Goal: Information Seeking & Learning: Find specific fact

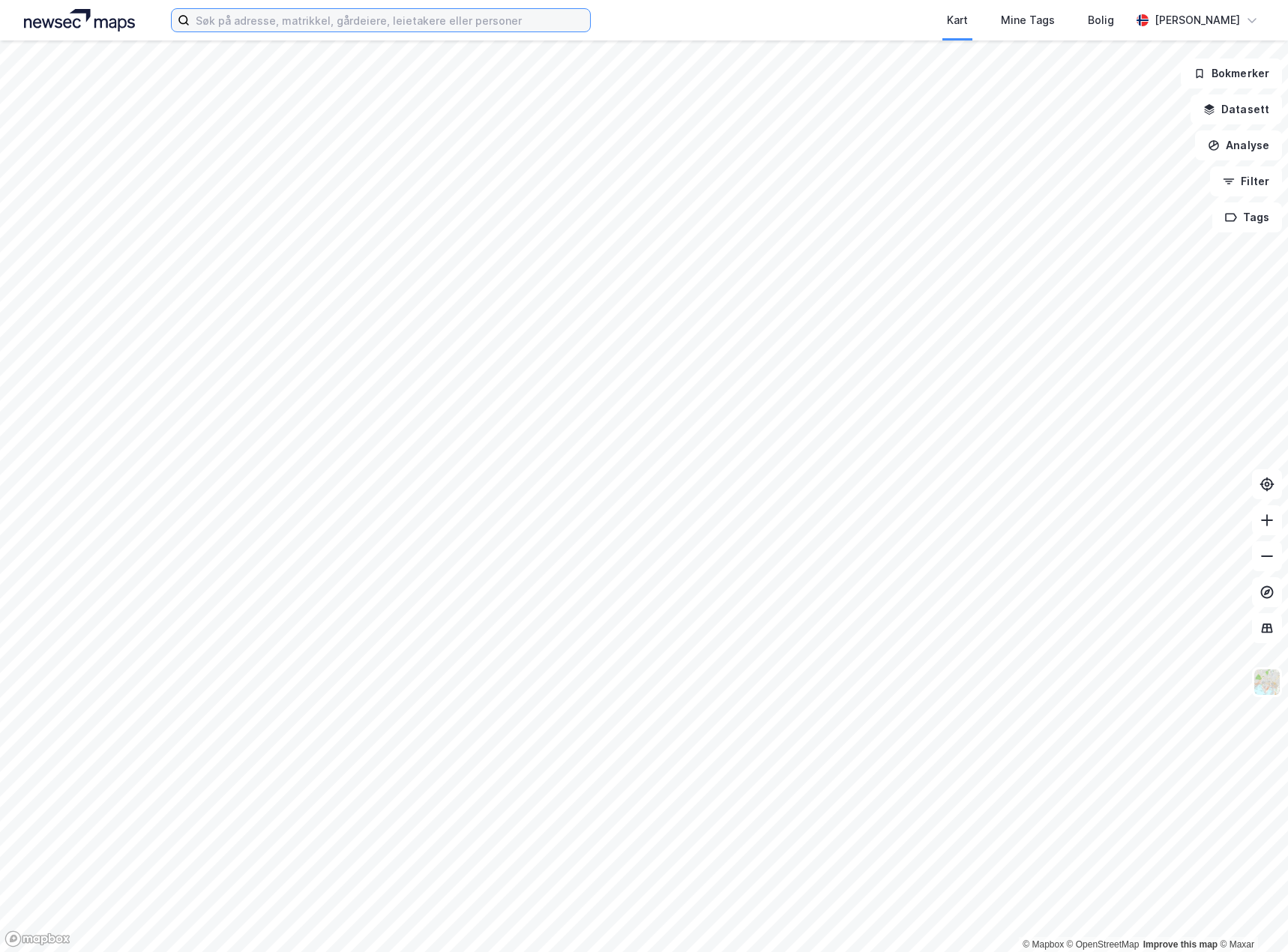
click at [281, 32] on div at bounding box center [380, 20] width 420 height 24
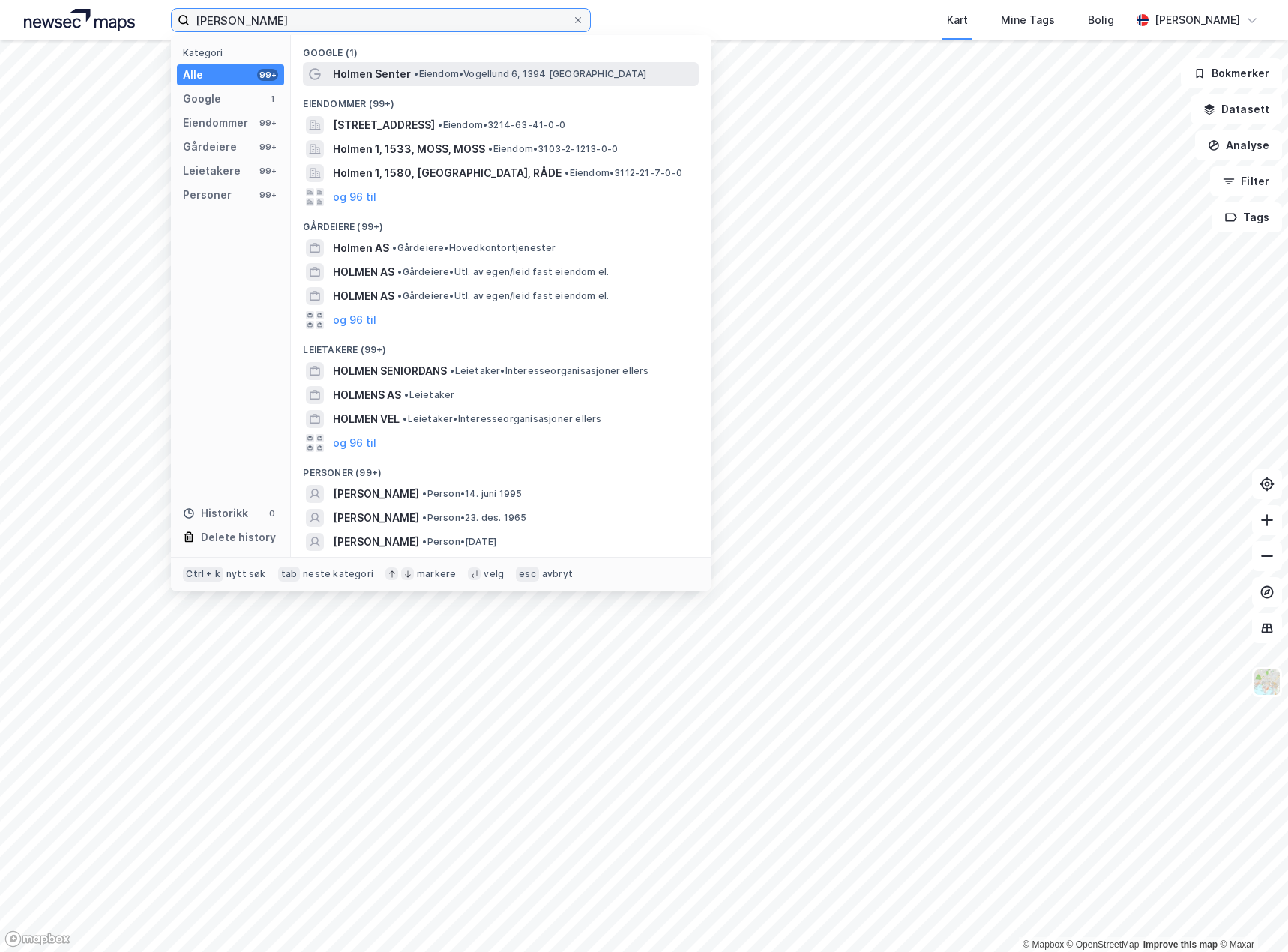
type input "[PERSON_NAME]"
click at [477, 72] on span "• [PERSON_NAME] 6, 1394 [GEOGRAPHIC_DATA]" at bounding box center [530, 74] width 232 height 12
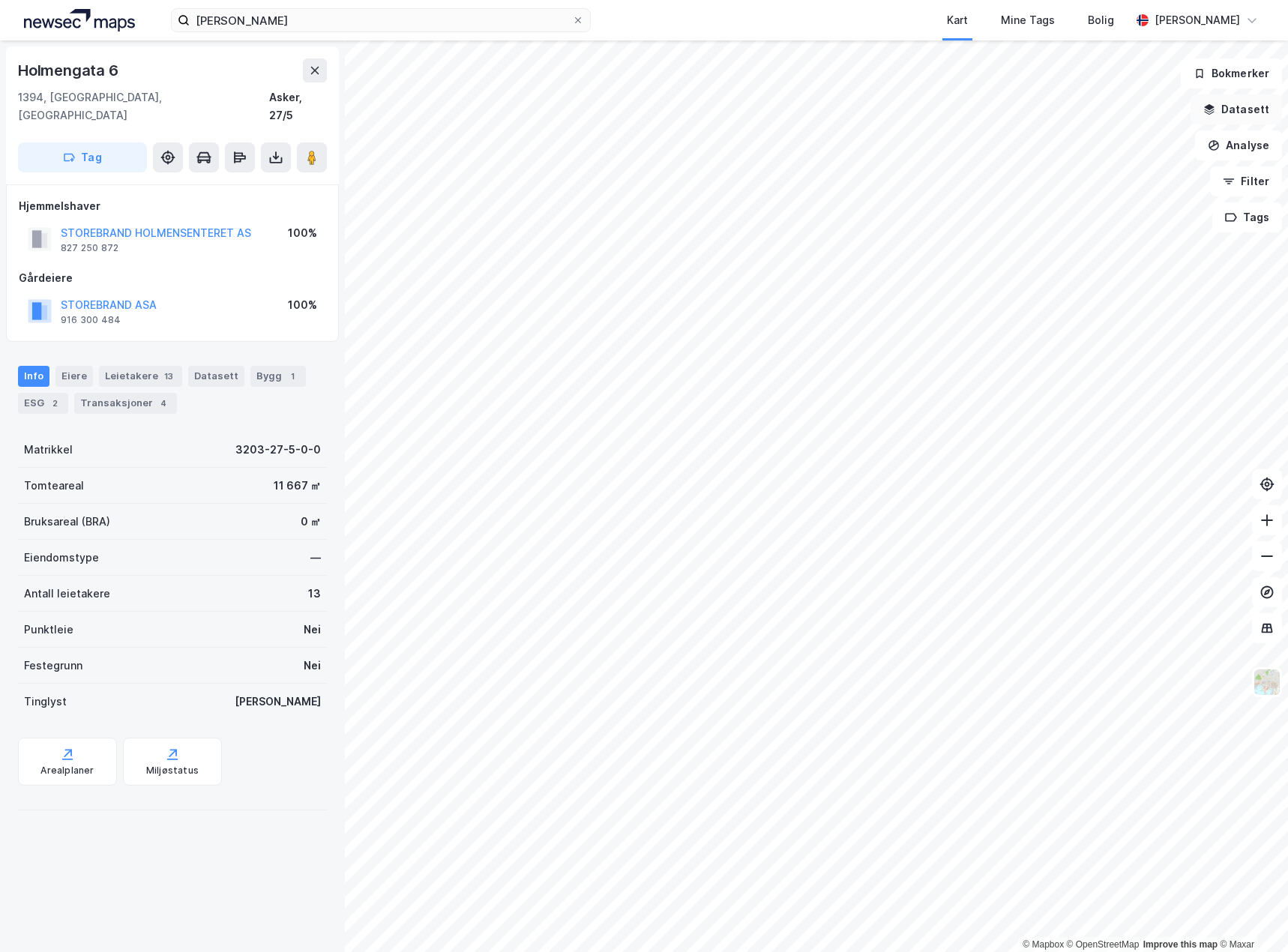
click at [1247, 106] on button "Datasett" at bounding box center [1236, 109] width 91 height 30
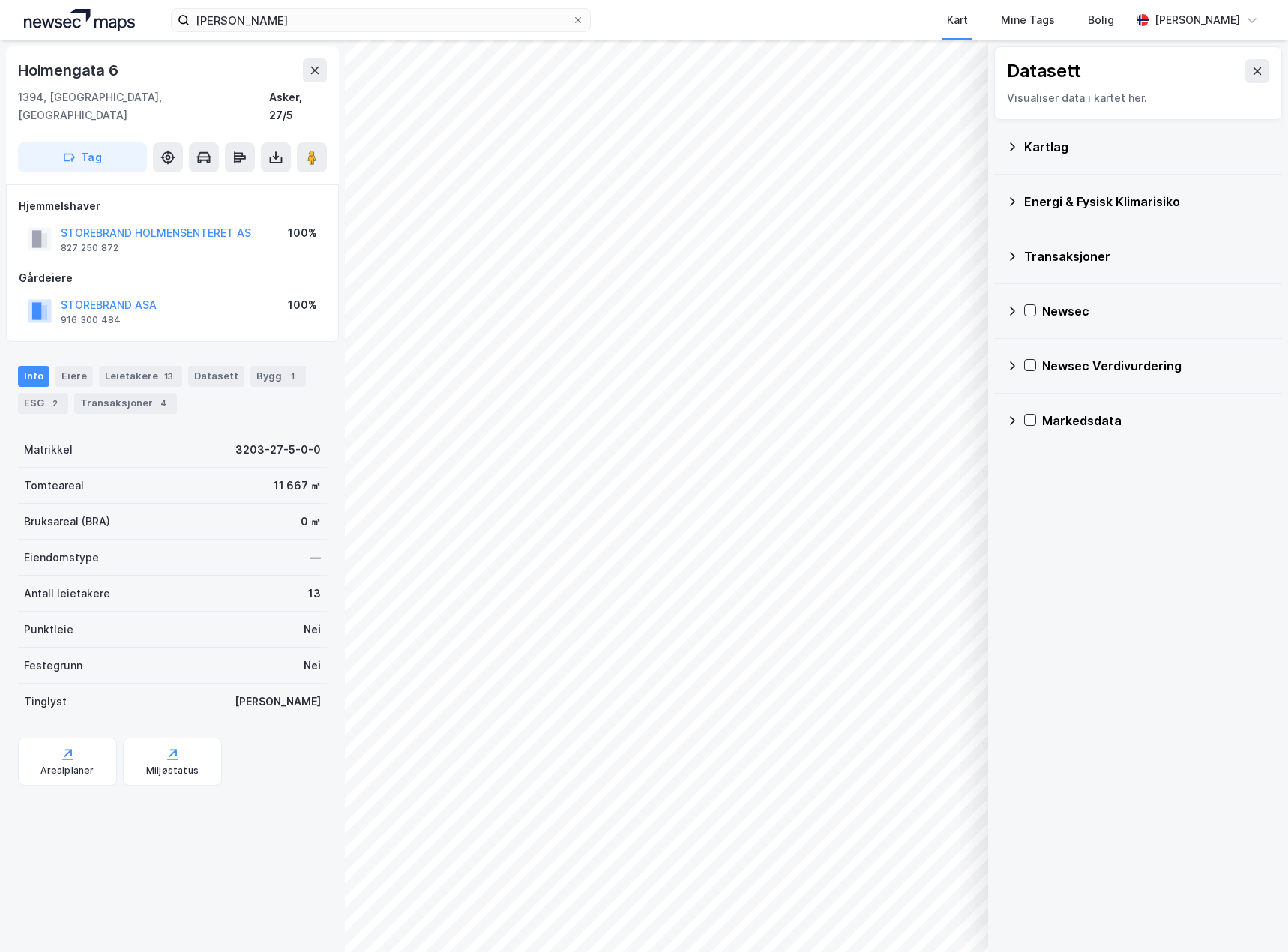
click at [1030, 372] on div at bounding box center [1029, 366] width 12 height 13
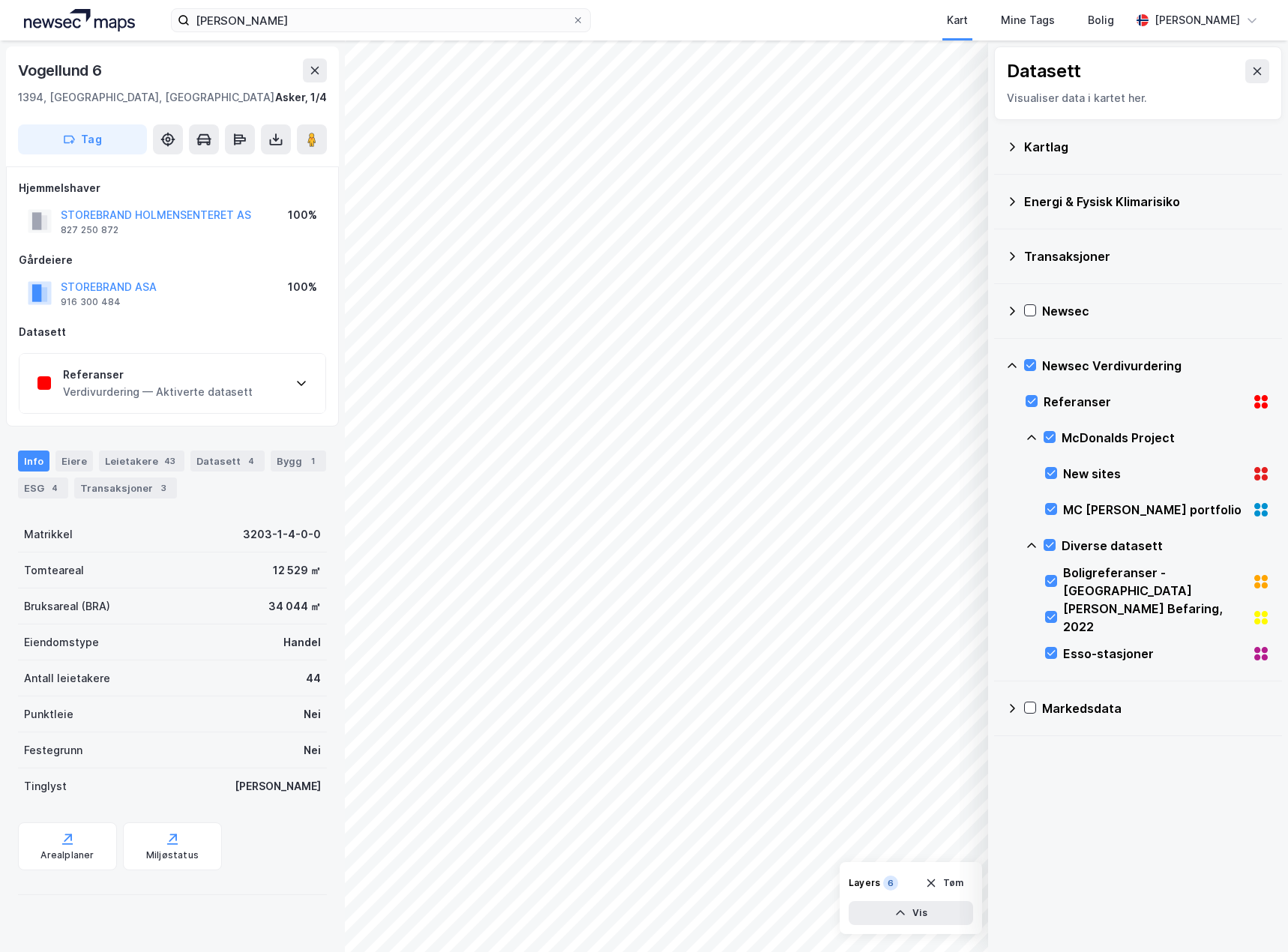
click at [297, 380] on icon at bounding box center [301, 382] width 12 height 12
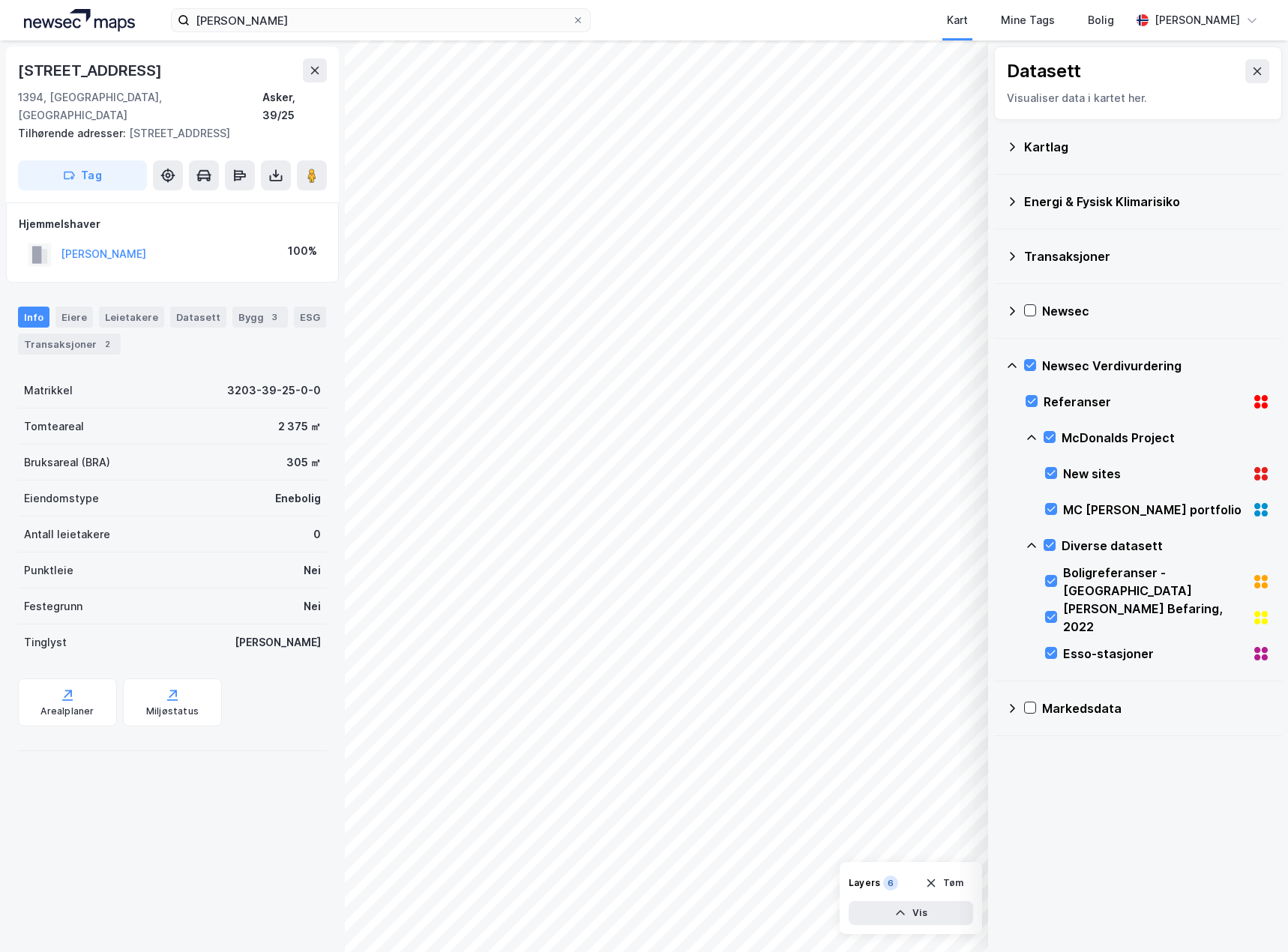
click at [1071, 463] on div "© Mapbox © OpenStreetMap Improve this map © Maxar Datasett Visualiser data i ka…" at bounding box center [644, 496] width 1288 height 912
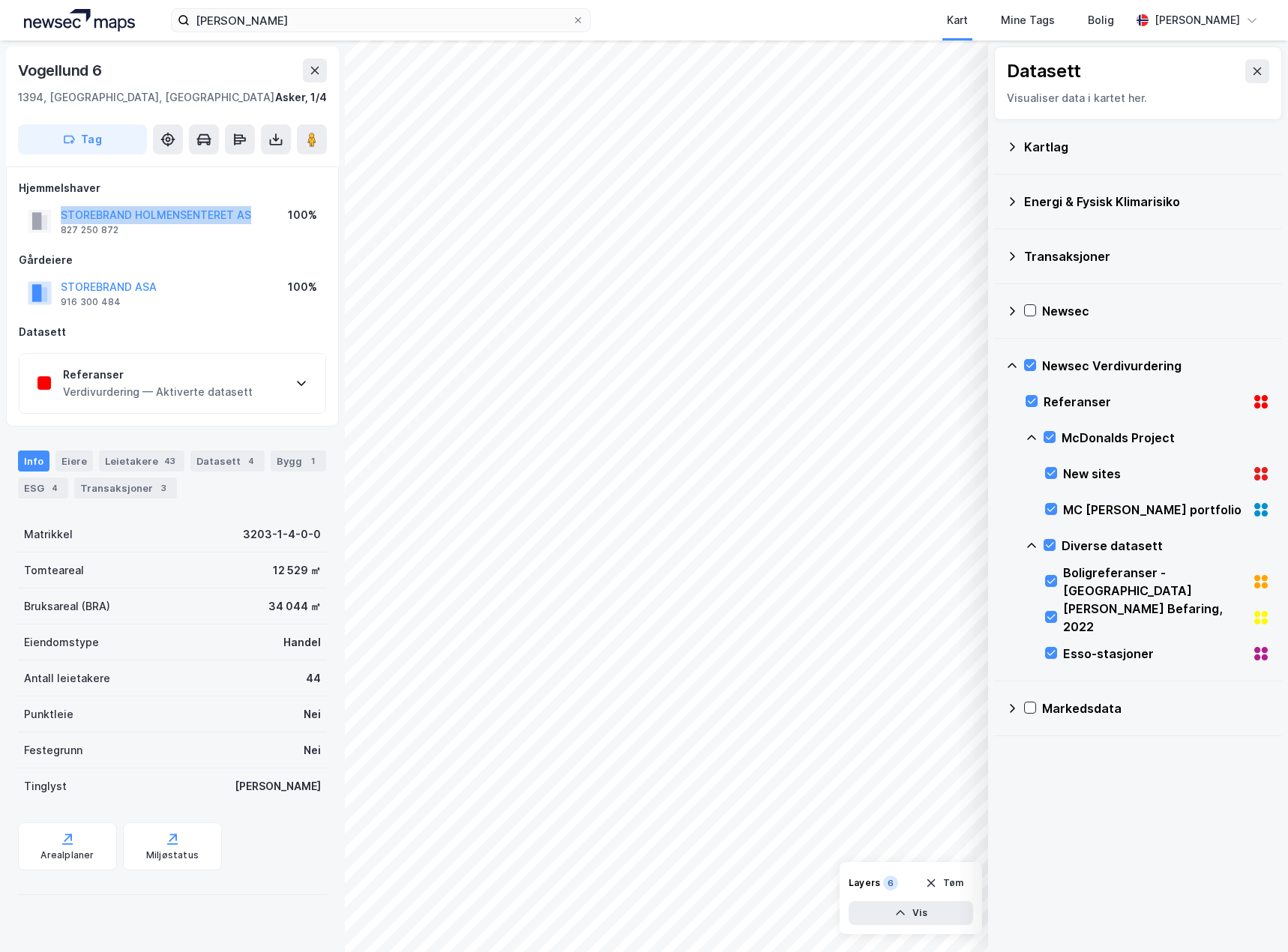
drag, startPoint x: 262, startPoint y: 212, endPoint x: 44, endPoint y: 218, distance: 218.1
click at [44, 218] on div "STOREBRAND HOLMENSENTERET AS 827 250 872 100%" at bounding box center [172, 220] width 307 height 36
drag, startPoint x: 130, startPoint y: 227, endPoint x: 39, endPoint y: 222, distance: 91.1
click at [39, 222] on div "STOREBRAND HOLMENSENTERET AS 827 250 872" at bounding box center [139, 220] width 223 height 30
copy div "STOREBRAND HOLMENSENTERET AS 827 250 872"
